Goal: Task Accomplishment & Management: Manage account settings

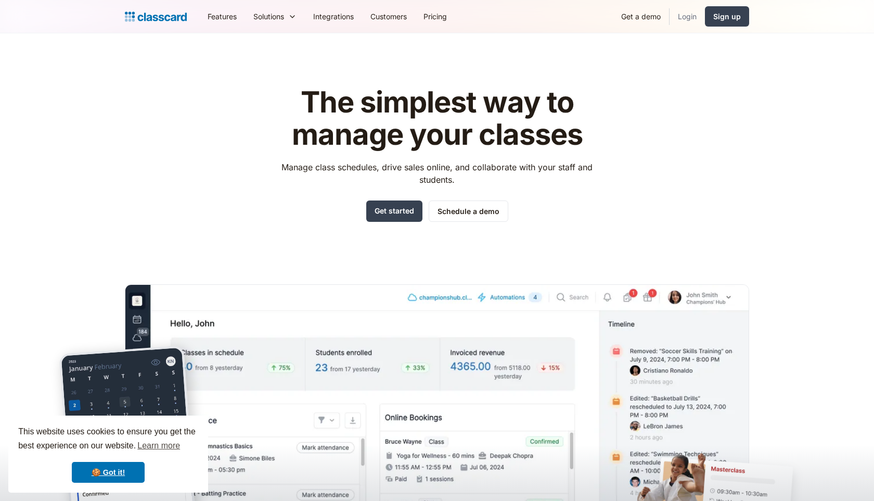
click at [686, 18] on link "Login" at bounding box center [687, 16] width 35 height 23
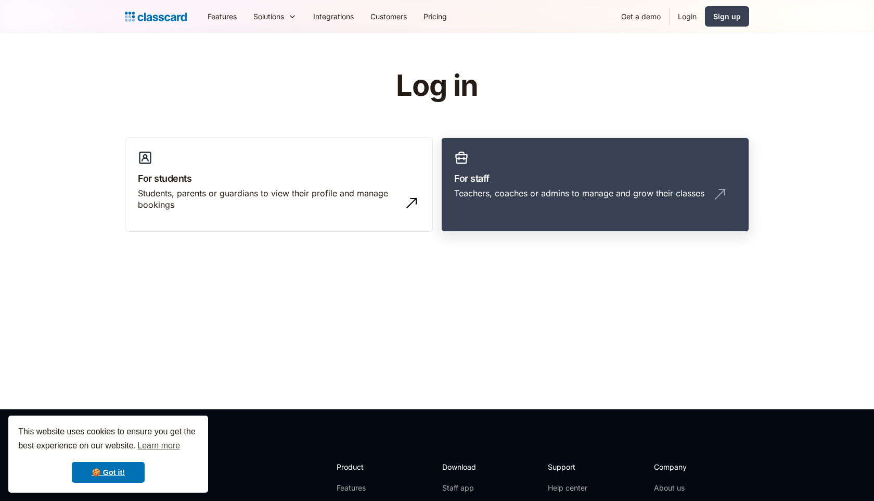
click at [578, 141] on link "For staff Teachers, coaches or admins to manage and grow their classes" at bounding box center [595, 184] width 308 height 95
